Goal: Information Seeking & Learning: Learn about a topic

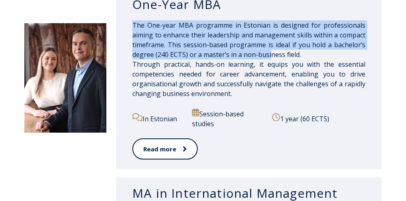
click at [268, 50] on div "One-Year MBA The One-year MBA programme in Estonian is designed for professiona…" at bounding box center [248, 79] width 265 height 180
click at [268, 50] on p "The One-year MBA programme in Estonian is designed for professionals aiming to …" at bounding box center [248, 59] width 233 height 78
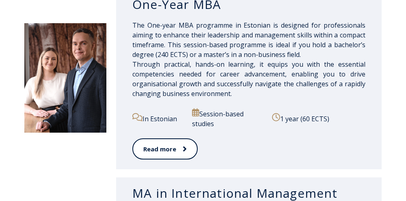
click at [268, 50] on p "The One-year MBA programme in Estonian is designed for professionals aiming to …" at bounding box center [248, 59] width 233 height 78
click at [261, 61] on p "The One-year MBA programme in Estonian is designed for professionals aiming to …" at bounding box center [248, 59] width 233 height 78
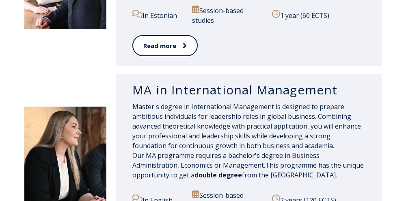
scroll to position [974, 0]
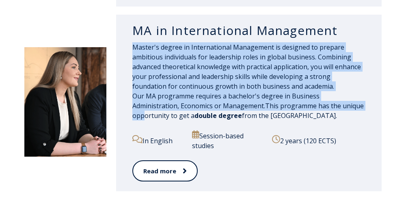
drag, startPoint x: 127, startPoint y: 46, endPoint x: 328, endPoint y: 109, distance: 210.0
click at [328, 109] on div "MA in International Management Master's degree in International Management is d…" at bounding box center [248, 103] width 265 height 176
click at [327, 109] on span "This programme has the unique opportunity to get a double degree from the [GEOG…" at bounding box center [247, 110] width 231 height 19
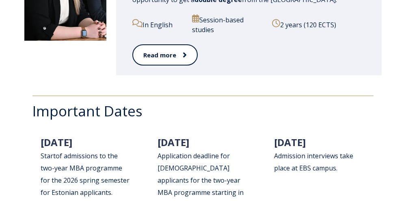
scroll to position [1177, 0]
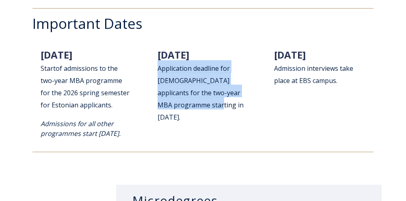
drag, startPoint x: 154, startPoint y: 69, endPoint x: 196, endPoint y: 98, distance: 51.5
click at [196, 98] on div "[DATE] Application deadline for [DEMOGRAPHIC_DATA] applicants for the two-year …" at bounding box center [203, 89] width 108 height 90
click at [181, 126] on div "[DATE] Start of admissions to th e two-year MBA programme for the 202 6 spring …" at bounding box center [202, 97] width 341 height 107
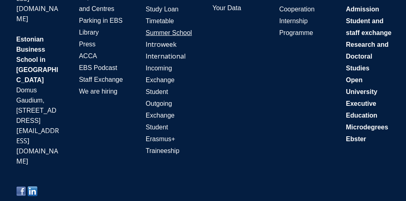
scroll to position [1839, 0]
